Goal: Information Seeking & Learning: Learn about a topic

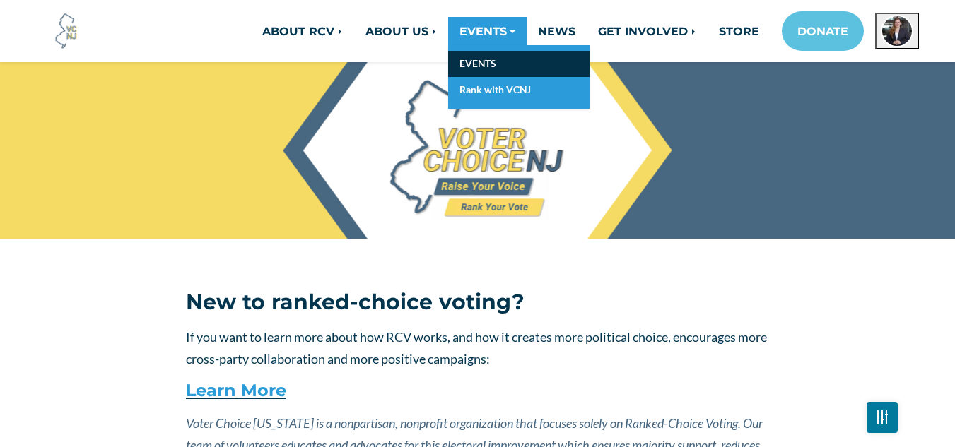
click at [491, 71] on link "EVENTS" at bounding box center [518, 64] width 141 height 26
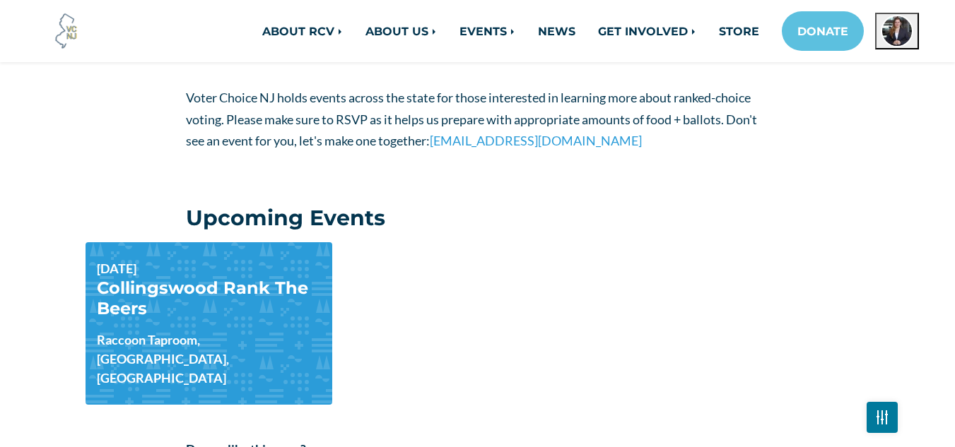
scroll to position [391, 0]
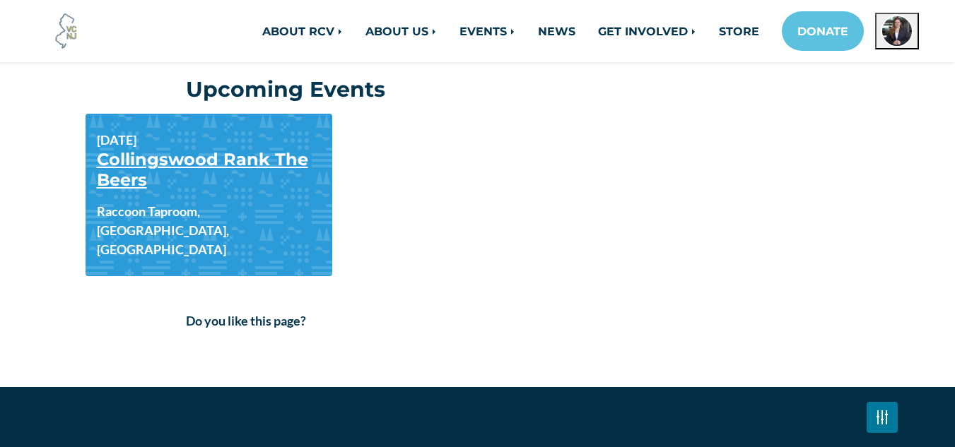
click at [233, 163] on link "Collingswood Rank The Beers" at bounding box center [202, 169] width 211 height 41
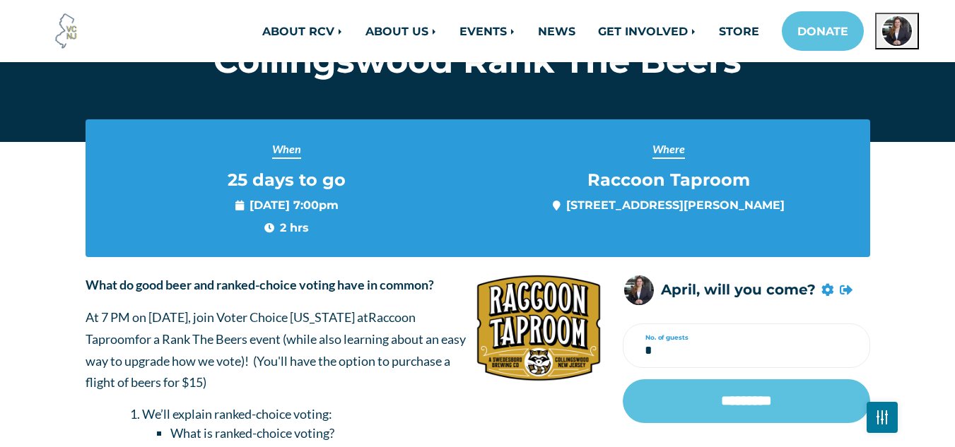
scroll to position [119, 0]
